Goal: Transaction & Acquisition: Obtain resource

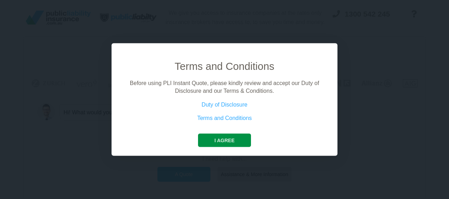
click at [232, 145] on button "I agree" at bounding box center [224, 139] width 53 height 13
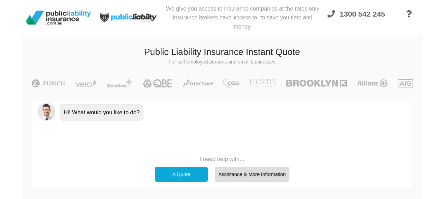
click at [193, 169] on div "A Quote" at bounding box center [181, 174] width 53 height 15
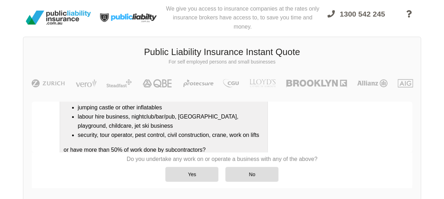
scroll to position [169, 0]
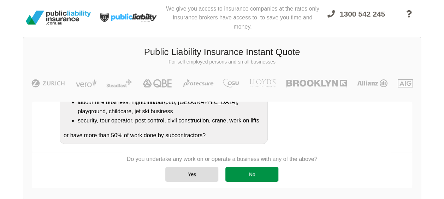
click at [236, 172] on div "No" at bounding box center [251, 174] width 53 height 15
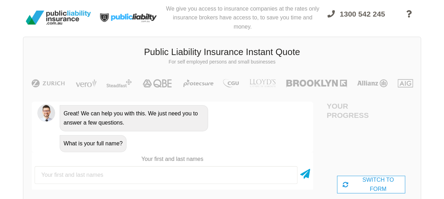
scroll to position [301, 0]
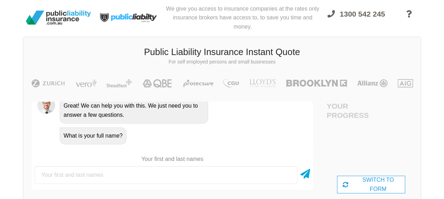
click at [163, 178] on input "text" at bounding box center [166, 175] width 263 height 18
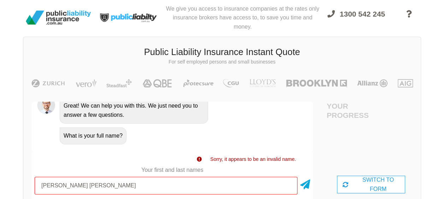
type input "[PERSON_NAME] [PERSON_NAME]"
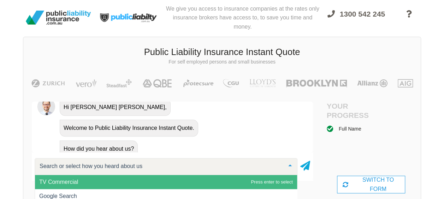
scroll to position [380, 0]
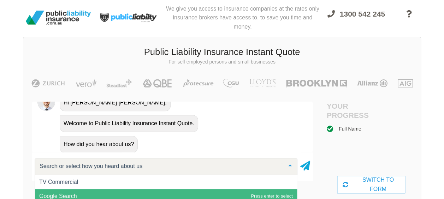
click at [136, 195] on span "Google Search" at bounding box center [166, 196] width 262 height 14
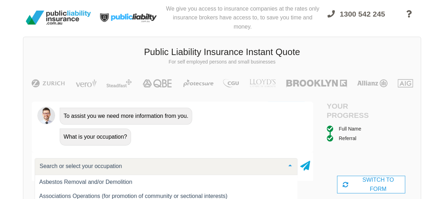
scroll to position [551, 0]
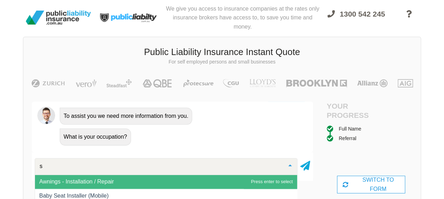
click at [129, 164] on input "s" at bounding box center [160, 166] width 245 height 7
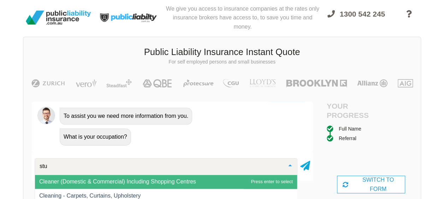
scroll to position [0, 0]
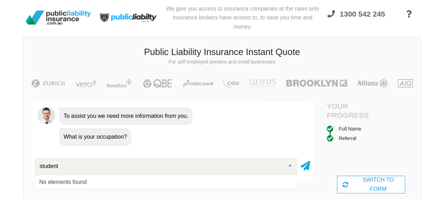
type input "student"
click at [308, 164] on icon at bounding box center [305, 164] width 10 height 13
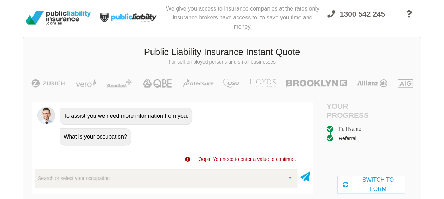
scroll to position [54, 0]
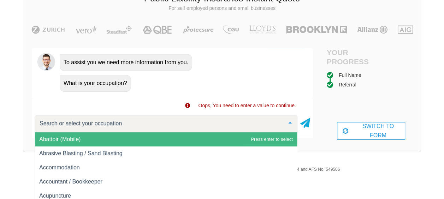
click at [162, 121] on div at bounding box center [166, 123] width 263 height 17
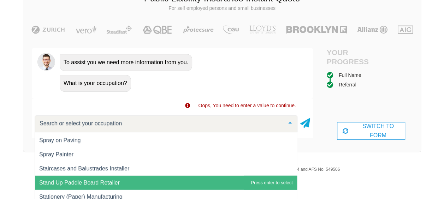
scroll to position [9046, 0]
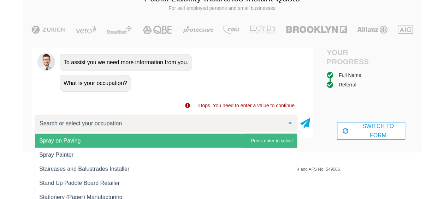
click at [115, 124] on input "text" at bounding box center [160, 123] width 245 height 7
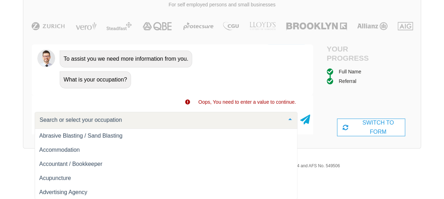
scroll to position [0, 0]
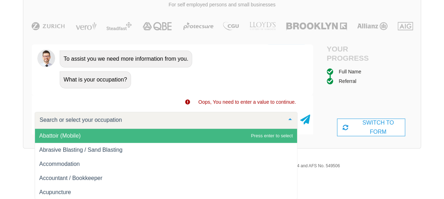
click at [104, 120] on input "text" at bounding box center [160, 119] width 245 height 7
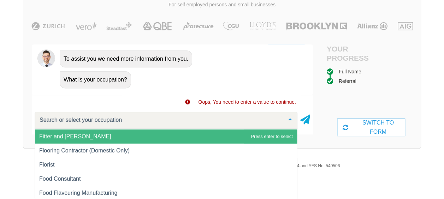
scroll to position [3827, 0]
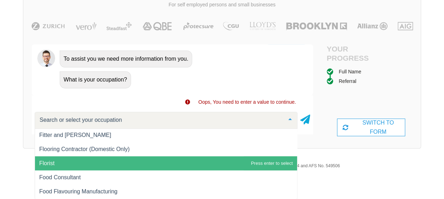
click at [111, 163] on span "Florist" at bounding box center [166, 163] width 262 height 14
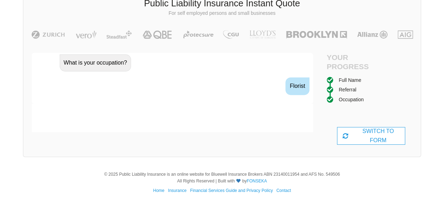
scroll to position [494, 0]
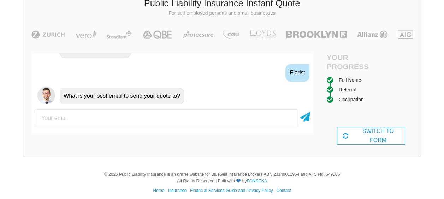
click at [140, 110] on input "email" at bounding box center [166, 118] width 263 height 18
type input "[EMAIL_ADDRESS][DOMAIN_NAME]"
click at [305, 121] on icon at bounding box center [305, 115] width 10 height 13
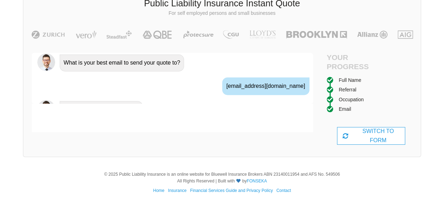
scroll to position [540, 0]
